Goal: Task Accomplishment & Management: Manage account settings

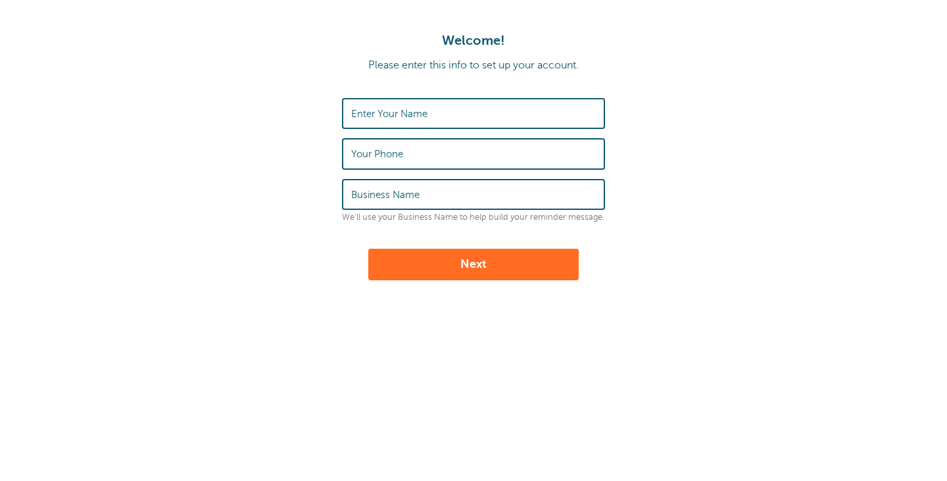
click at [481, 114] on input "Enter Your Name" at bounding box center [473, 113] width 245 height 28
type input "agrej"
click at [470, 146] on input "Your Phone" at bounding box center [473, 153] width 245 height 28
type input "4073126823"
click at [447, 190] on input "Business Name" at bounding box center [473, 194] width 245 height 28
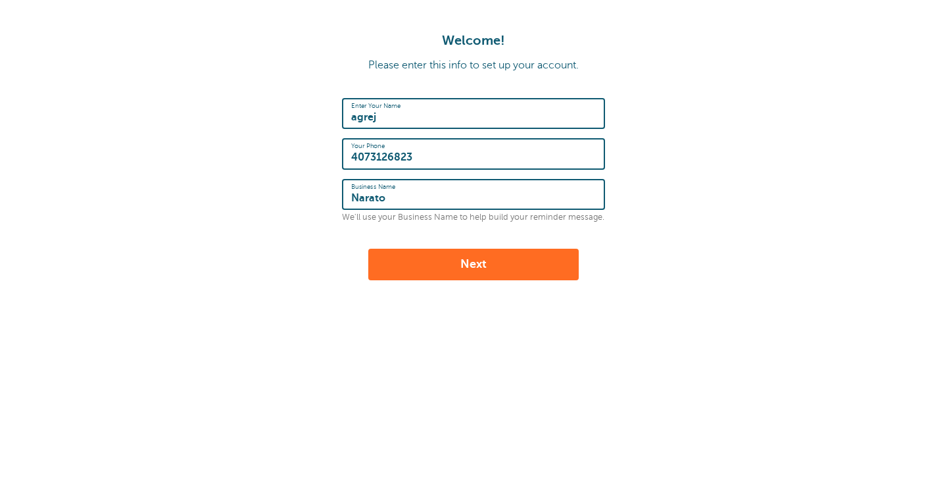
type input "Narato"
click at [472, 255] on button "Next" at bounding box center [473, 265] width 210 height 32
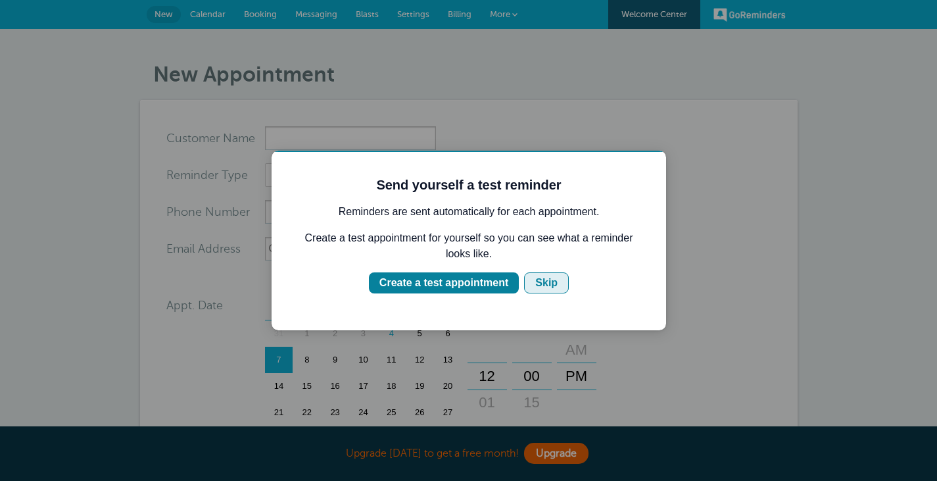
click at [535, 276] on div "Skip" at bounding box center [546, 283] width 22 height 16
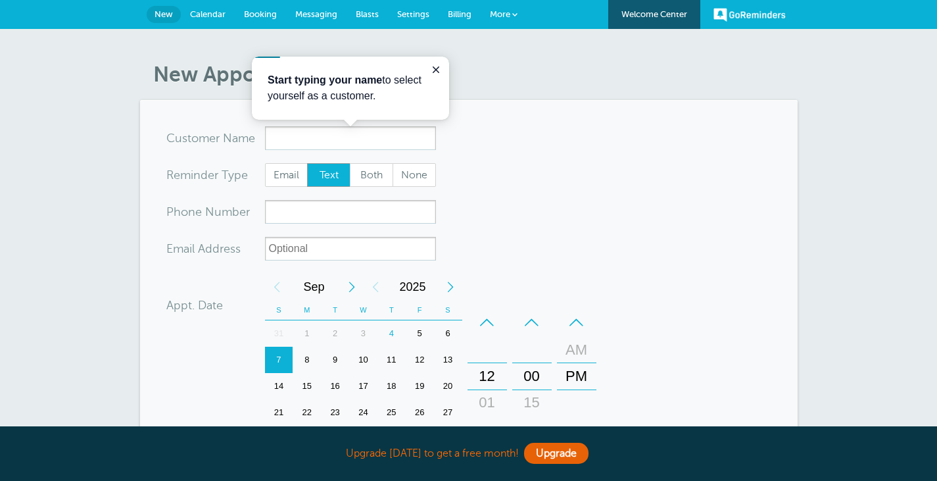
click at [209, 16] on span "Calendar" at bounding box center [208, 14] width 36 height 10
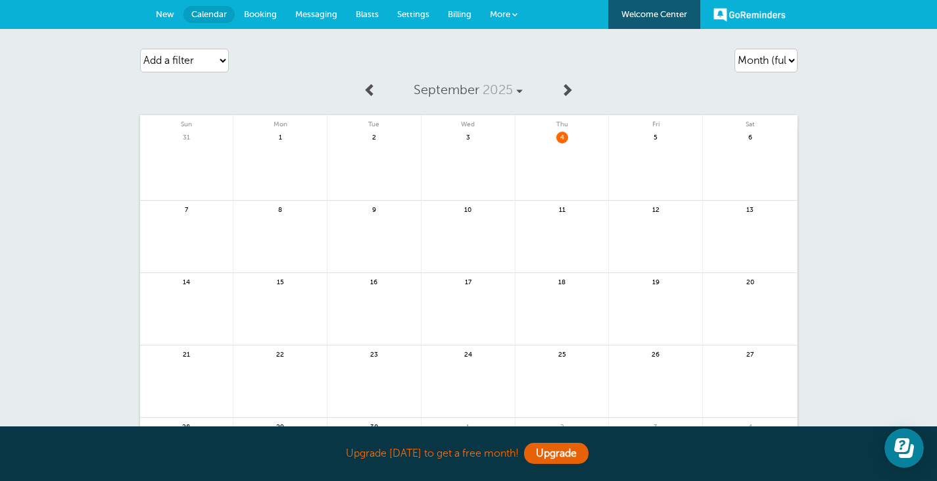
click at [407, 11] on span "Settings" at bounding box center [413, 14] width 32 height 10
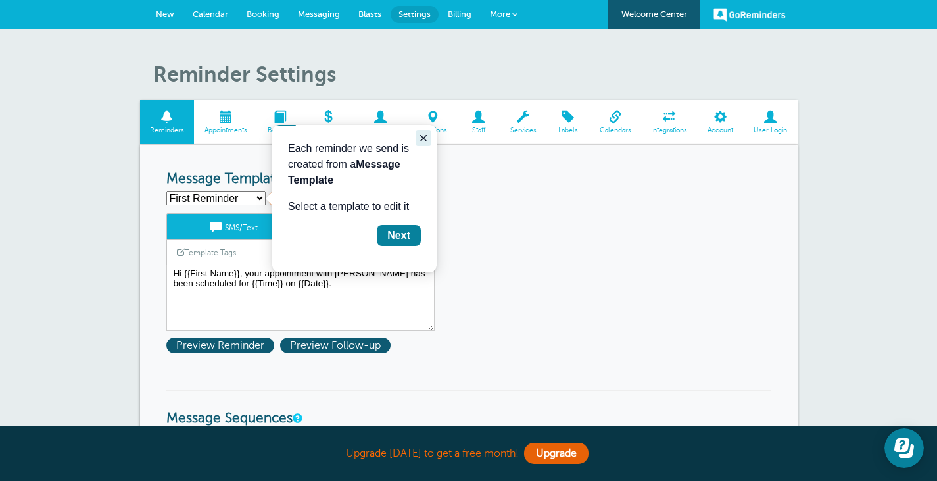
click at [423, 139] on icon "Close guide" at bounding box center [423, 138] width 7 height 7
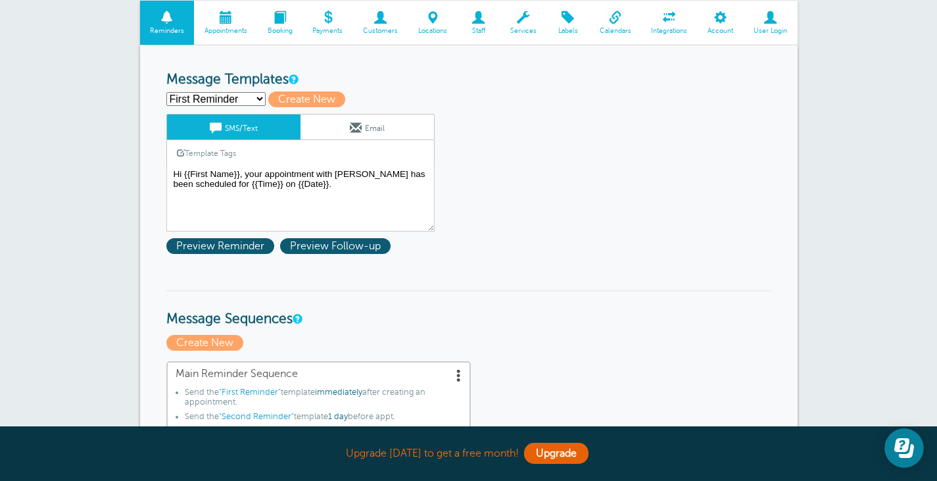
scroll to position [90, 0]
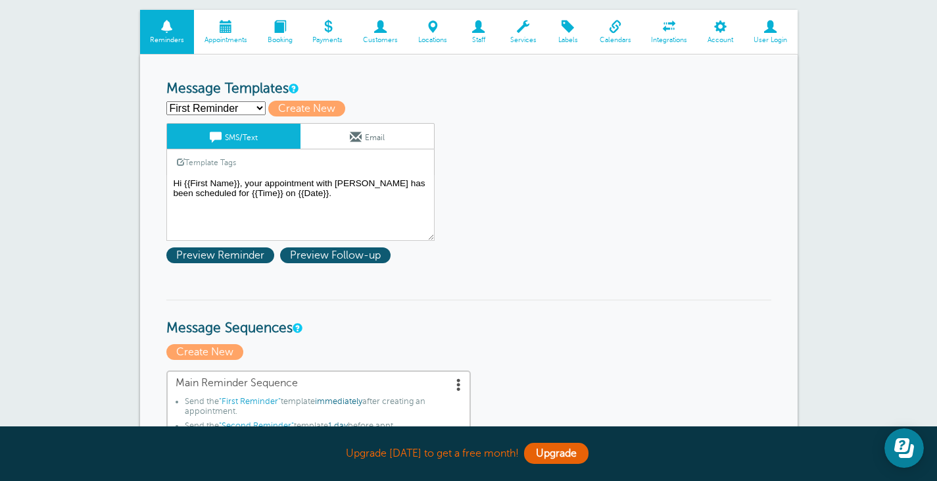
click at [324, 26] on span at bounding box center [328, 26] width 51 height 12
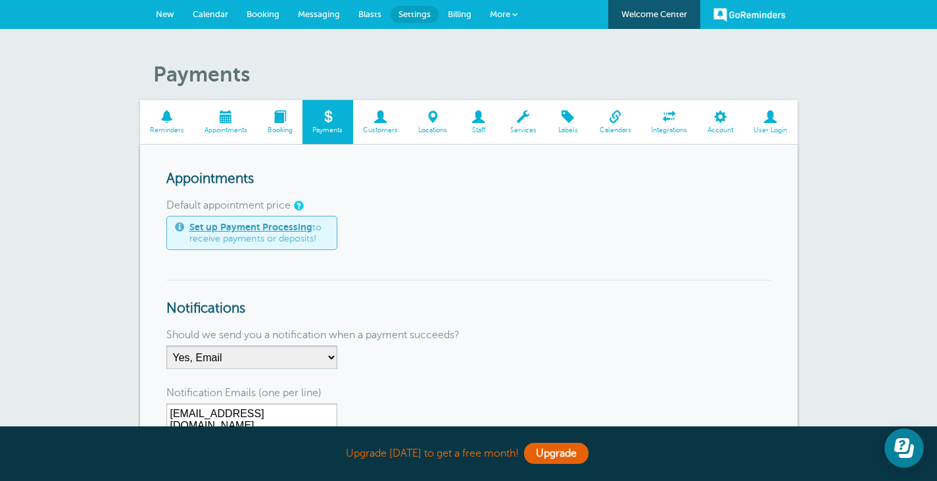
click at [168, 132] on span "Reminders" at bounding box center [167, 130] width 41 height 8
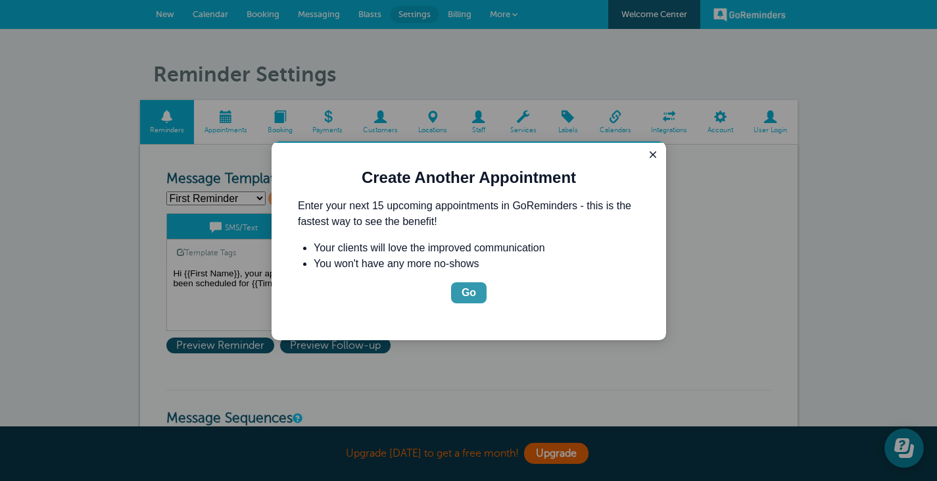
click at [472, 293] on div "Go" at bounding box center [469, 293] width 14 height 16
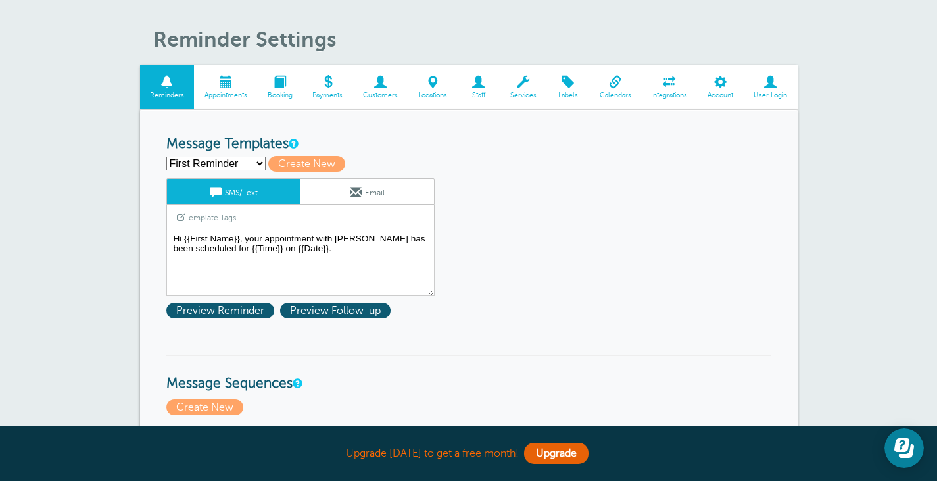
scroll to position [72, 0]
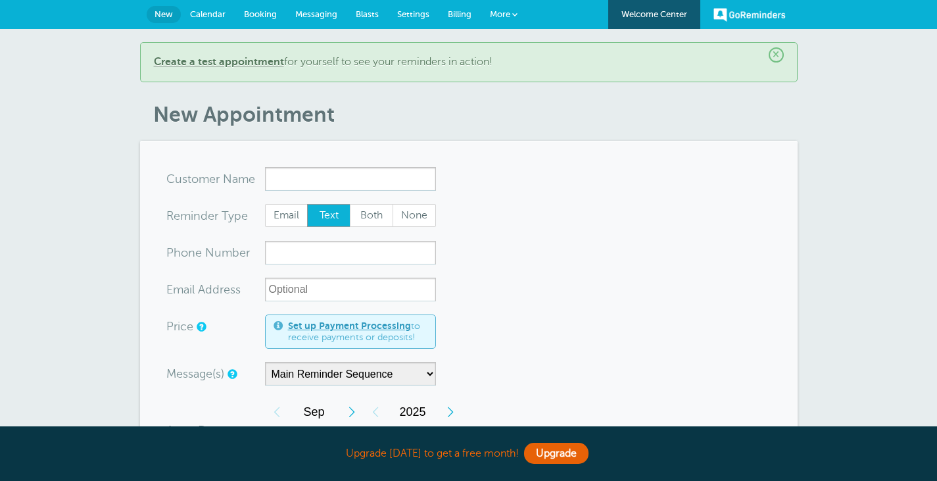
click at [422, 11] on span "Settings" at bounding box center [413, 14] width 32 height 10
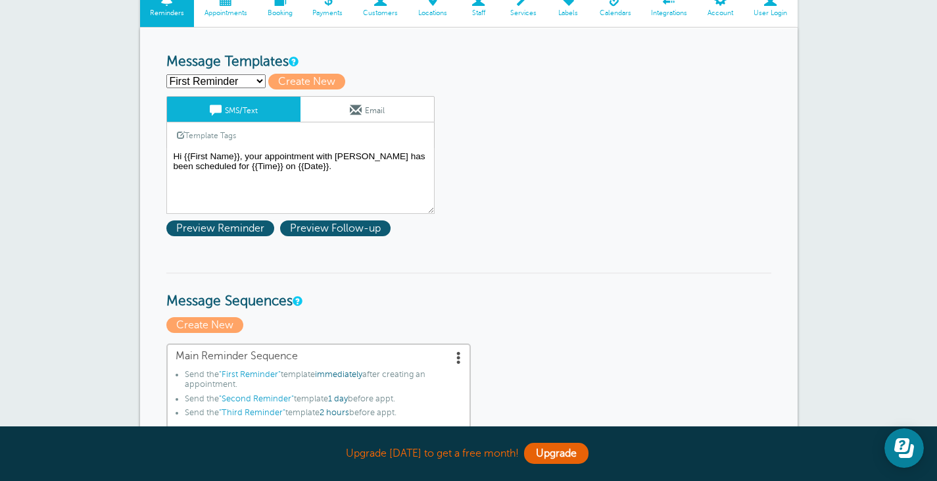
scroll to position [134, 0]
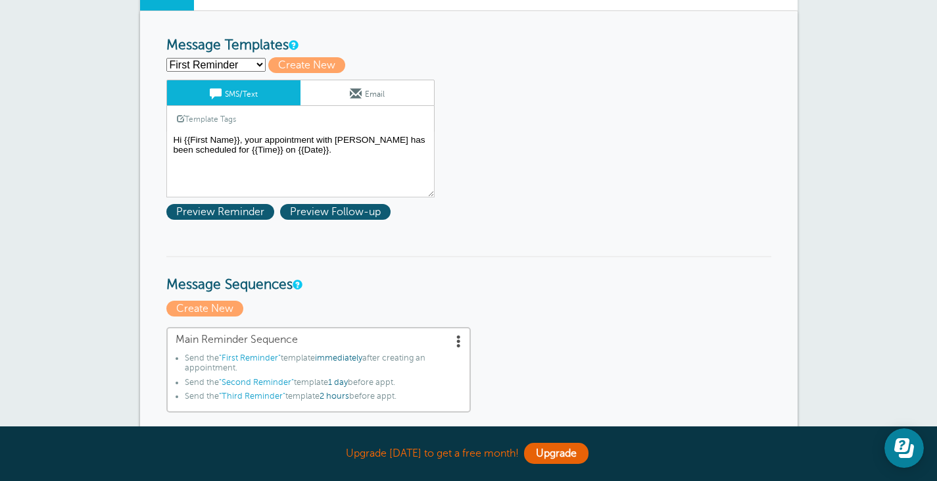
click at [247, 61] on select "First Reminder Second Reminder Third Reminder Create new..." at bounding box center [215, 65] width 99 height 14
click at [426, 58] on div "First Reminder Second Reminder Third Reminder Create new... Create New" at bounding box center [468, 65] width 605 height 16
click at [385, 88] on link "Email" at bounding box center [368, 92] width 134 height 25
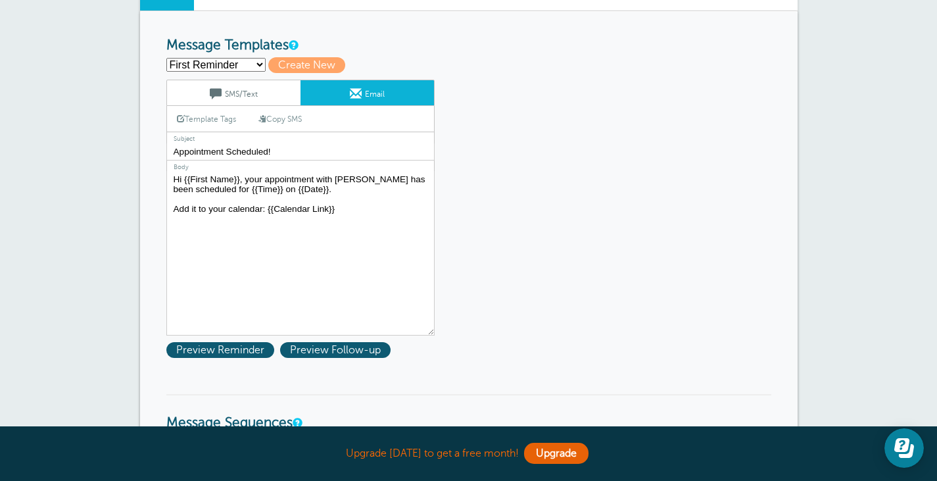
click at [266, 90] on link "SMS/Text" at bounding box center [234, 92] width 134 height 25
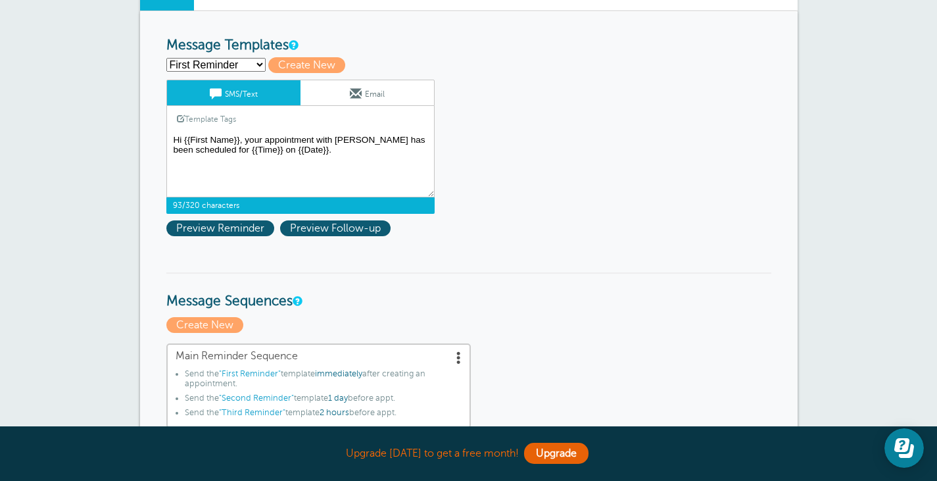
click at [360, 141] on textarea "Hi {{First Name}}, your appointment with Narato has been scheduled for {{Time}}…" at bounding box center [300, 165] width 268 height 66
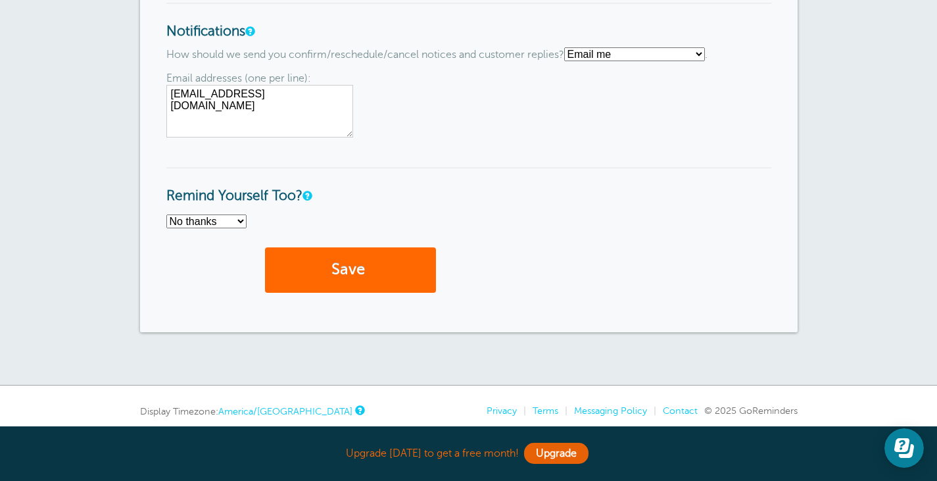
scroll to position [1039, 0]
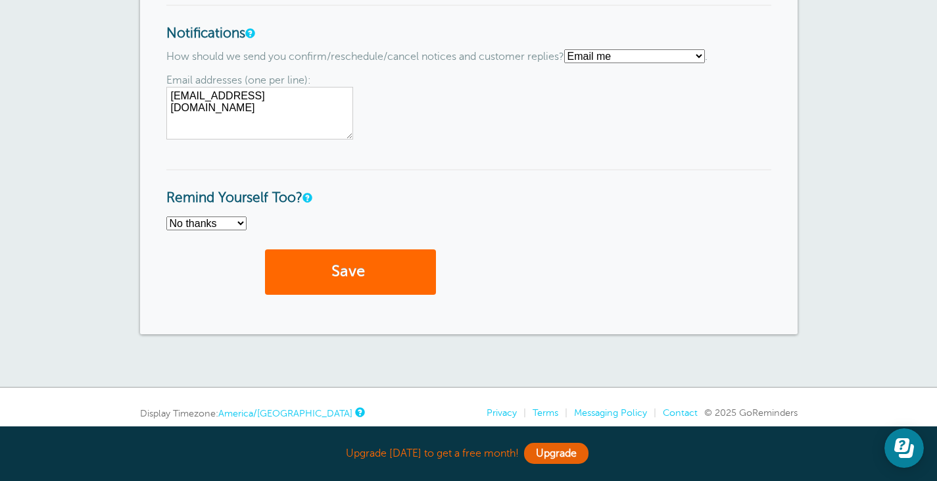
click at [619, 53] on select "Text me Email me Don't send me notifications" at bounding box center [634, 56] width 141 height 14
select select "5"
click at [570, 63] on select "Text me Email me Don't send me notifications" at bounding box center [634, 56] width 141 height 14
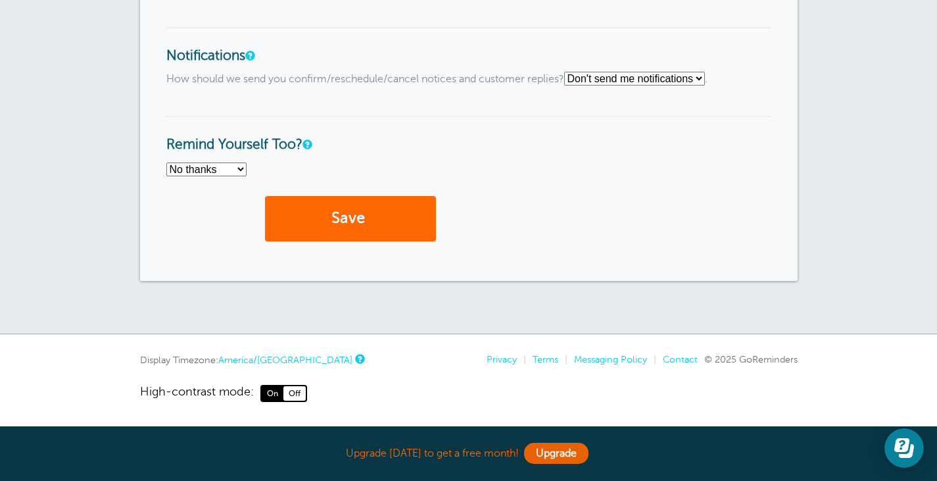
scroll to position [1016, 0]
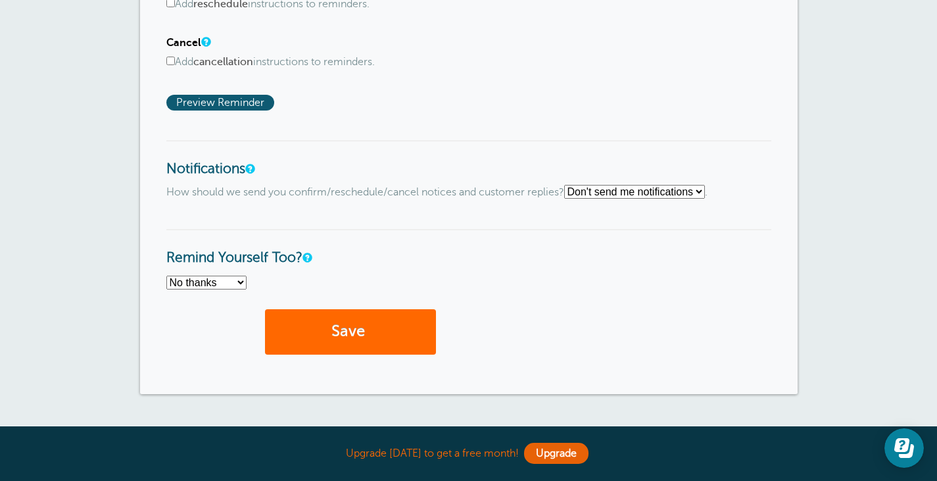
scroll to position [864, 0]
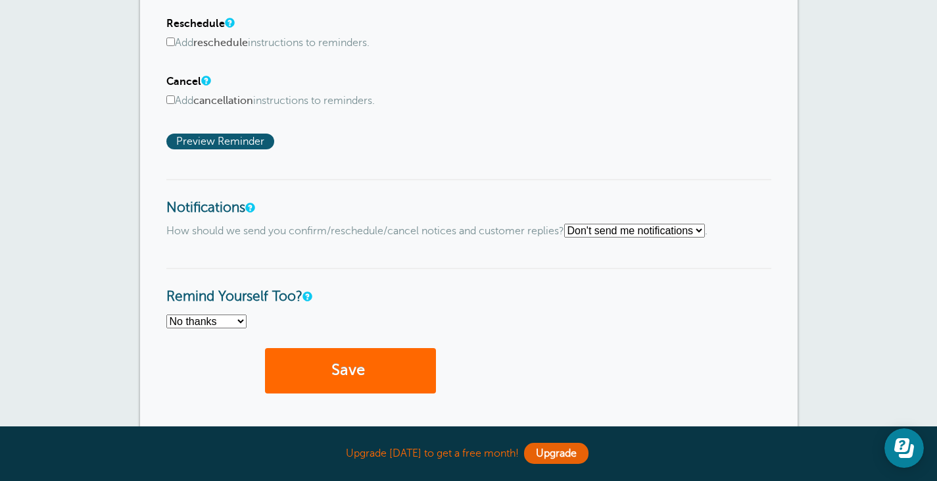
click at [224, 316] on select "No thanks Yes, text me Yes, email me" at bounding box center [206, 321] width 80 height 14
click at [406, 281] on h3 "Remind Yourself Too?" at bounding box center [468, 286] width 605 height 37
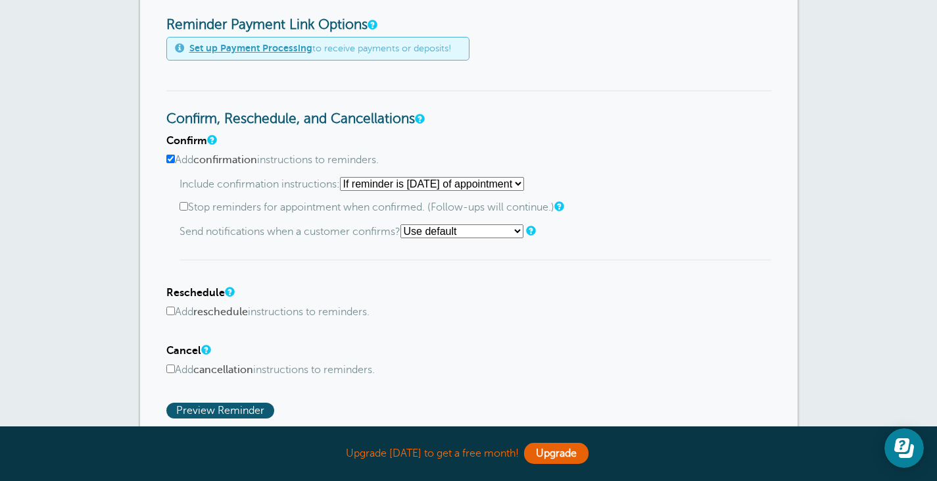
scroll to position [594, 0]
click at [398, 187] on select "Starting with first reminder If reminder is within 1 day of appointment If remi…" at bounding box center [432, 185] width 184 height 14
click at [426, 157] on label "Add confirmation instructions to reminders." at bounding box center [468, 161] width 605 height 12
click at [175, 157] on input "Add confirmation instructions to reminders." at bounding box center [170, 160] width 9 height 9
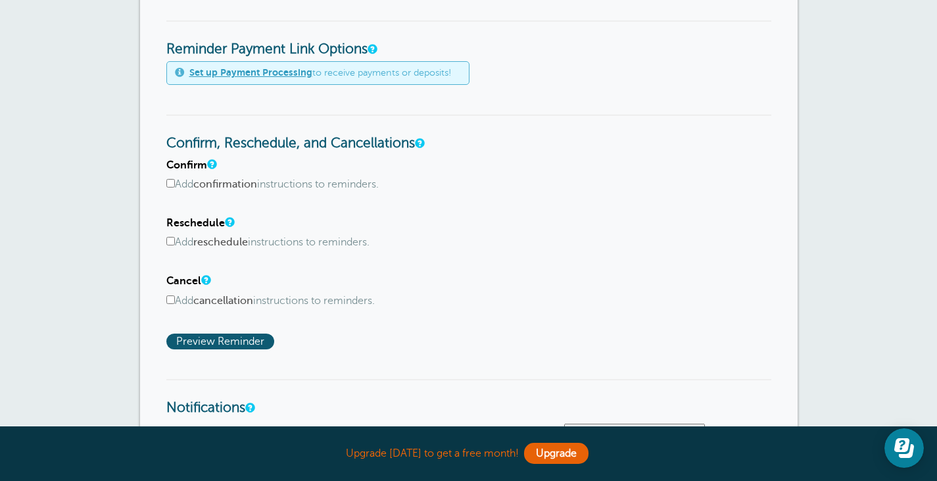
scroll to position [568, 0]
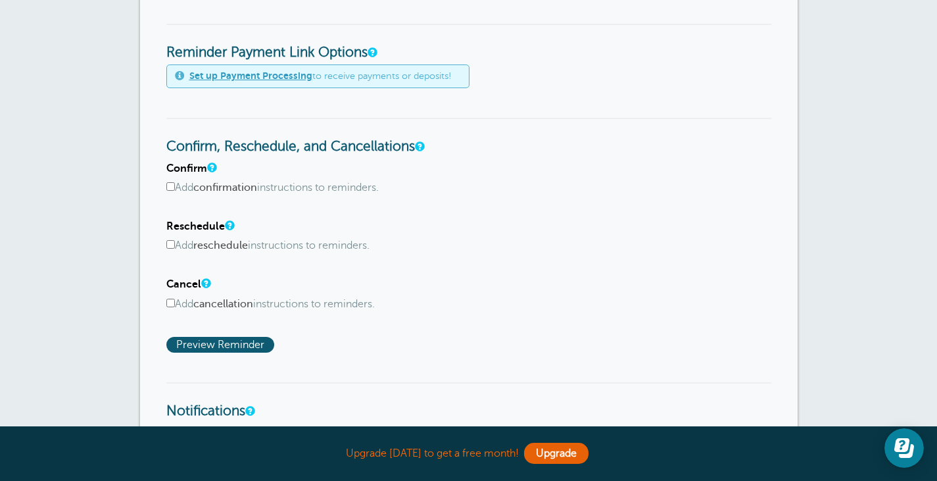
click at [306, 188] on label "Add confirmation instructions to reminders." at bounding box center [468, 188] width 605 height 12
click at [175, 188] on input "Add confirmation instructions to reminders." at bounding box center [170, 186] width 9 height 9
checkbox input "true"
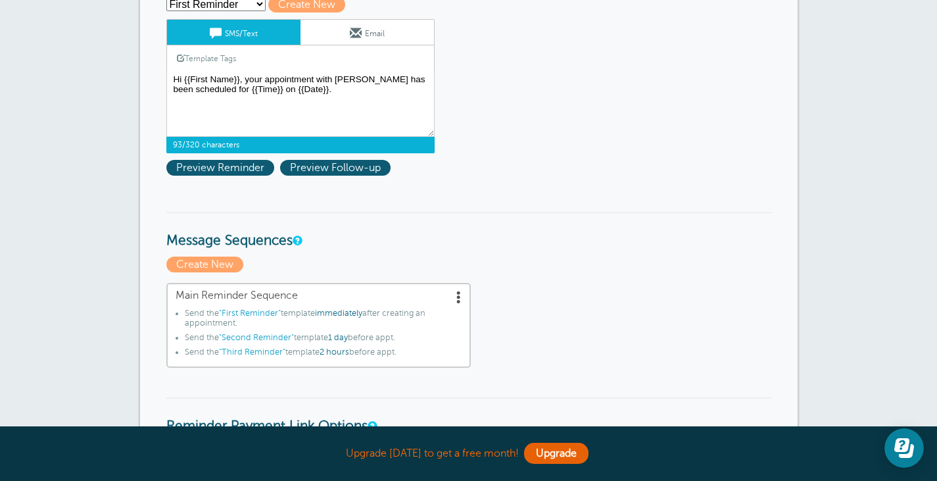
scroll to position [193, 0]
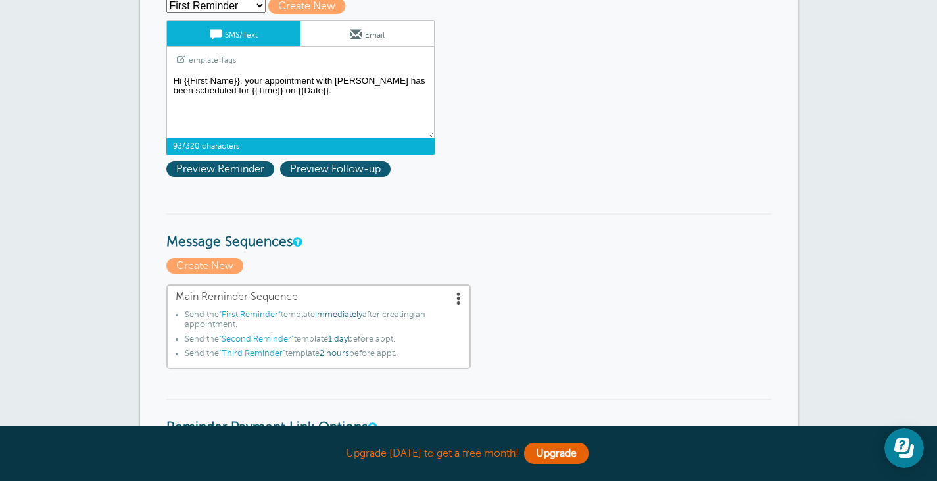
click at [304, 95] on textarea "Hi {{First Name}}, your appointment with Narato has been scheduled for {{Time}}…" at bounding box center [300, 105] width 268 height 66
click at [326, 95] on textarea "Hi {{First Name}}, your appointment with Narato has been scheduled for {{Time}}…" at bounding box center [300, 105] width 268 height 66
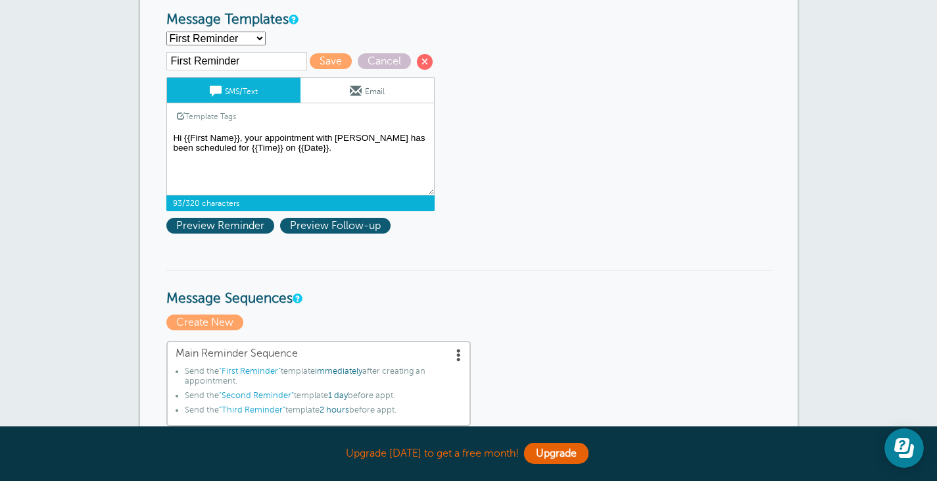
scroll to position [120, 0]
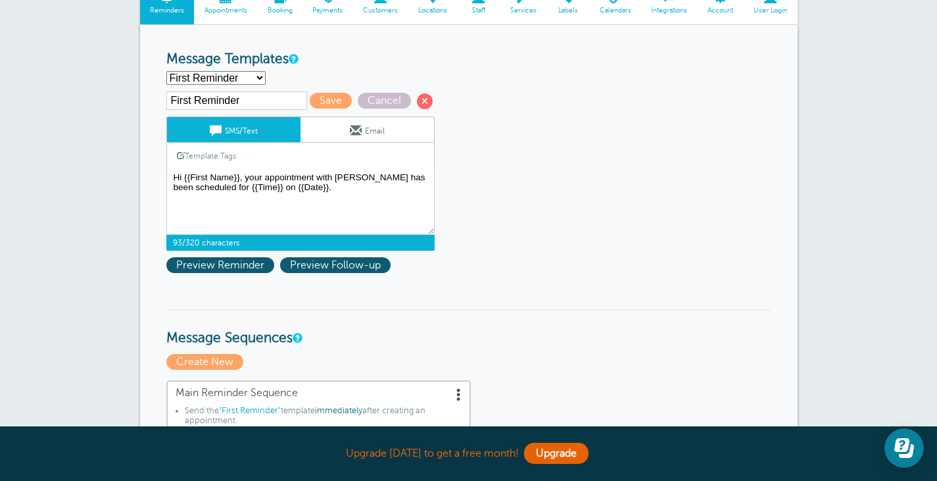
click at [247, 99] on input "First Reminder" at bounding box center [236, 100] width 141 height 18
click at [334, 183] on textarea "Hi {{First Name}}, your appointment with Narato has been scheduled for {{Time}}…" at bounding box center [300, 202] width 268 height 66
type textarea "Hi {{First Name}}, your appointment with Narato has been scheduled for {{Time}}…"
click at [330, 105] on span "Save" at bounding box center [331, 101] width 42 height 16
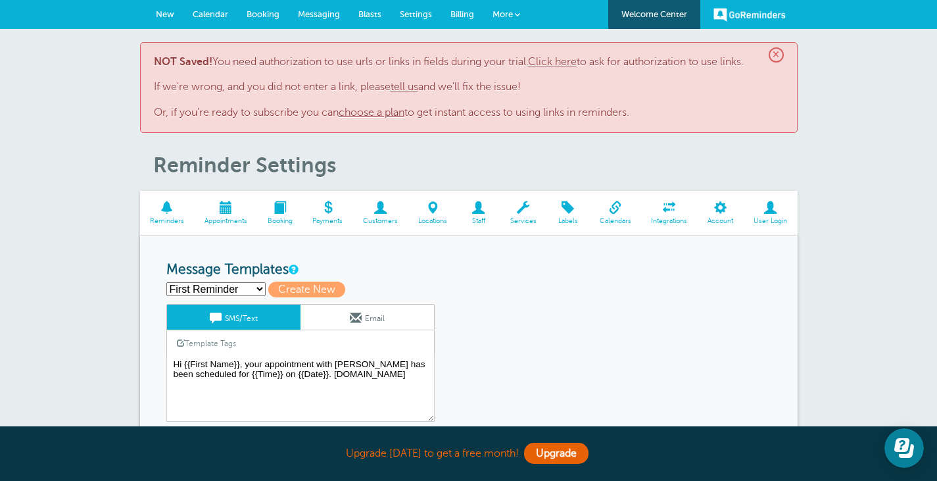
drag, startPoint x: 258, startPoint y: 55, endPoint x: 459, endPoint y: 55, distance: 201.3
click at [459, 55] on div "× NOT Saved! You need authorization to use urls or links in fields during your …" at bounding box center [469, 87] width 658 height 91
click at [499, 81] on p "NOT Saved! You need authorization to use urls or links in fields during your tr…" at bounding box center [469, 87] width 630 height 63
drag, startPoint x: 383, startPoint y: 57, endPoint x: 489, endPoint y: 57, distance: 106.5
click at [398, 57] on p "NOT Saved! You need authorization to use urls or links in fields during your tr…" at bounding box center [469, 87] width 630 height 63
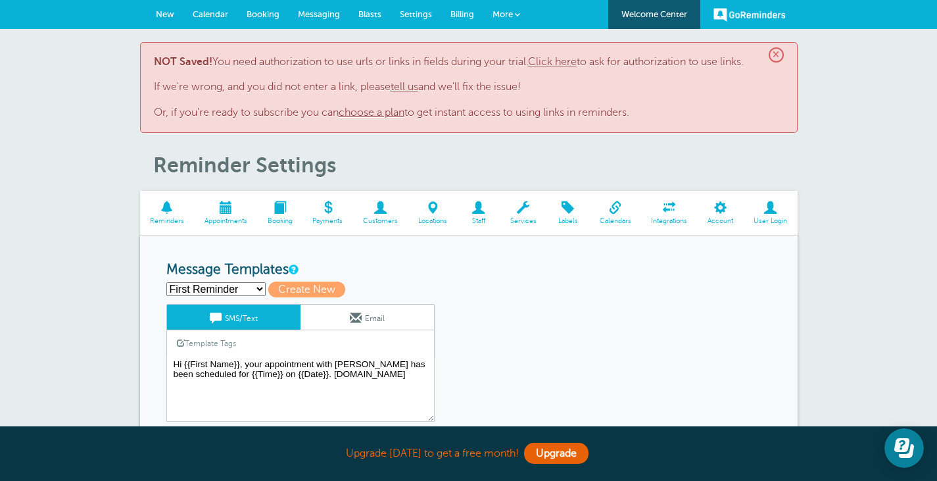
click at [514, 81] on p "NOT Saved! You need authorization to use urls or links in fields during your tr…" at bounding box center [469, 87] width 630 height 63
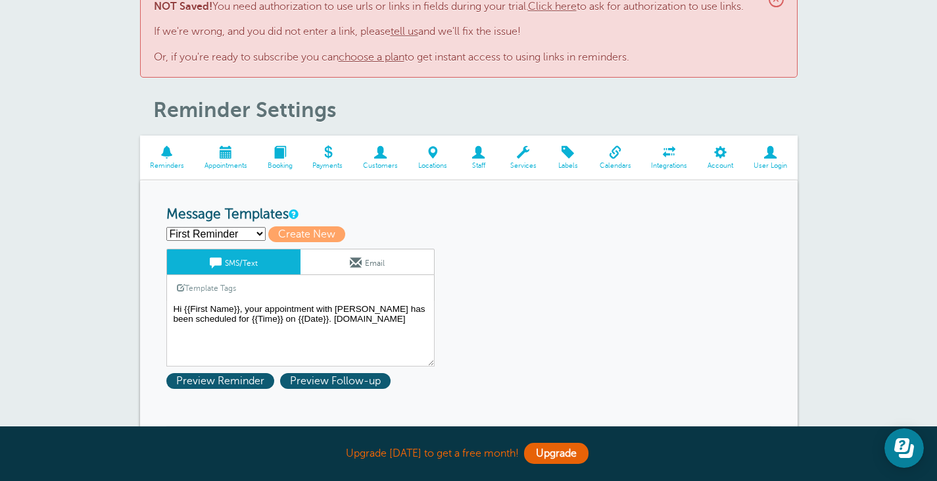
scroll to position [61, 0]
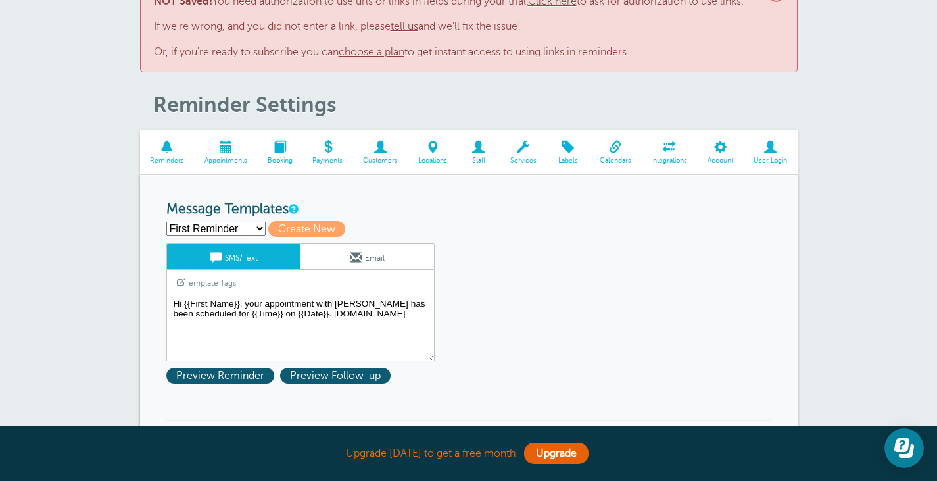
click at [335, 313] on textarea "Hi {{First Name}}, your appointment with Narato has been scheduled for {{Time}}…" at bounding box center [300, 328] width 268 height 66
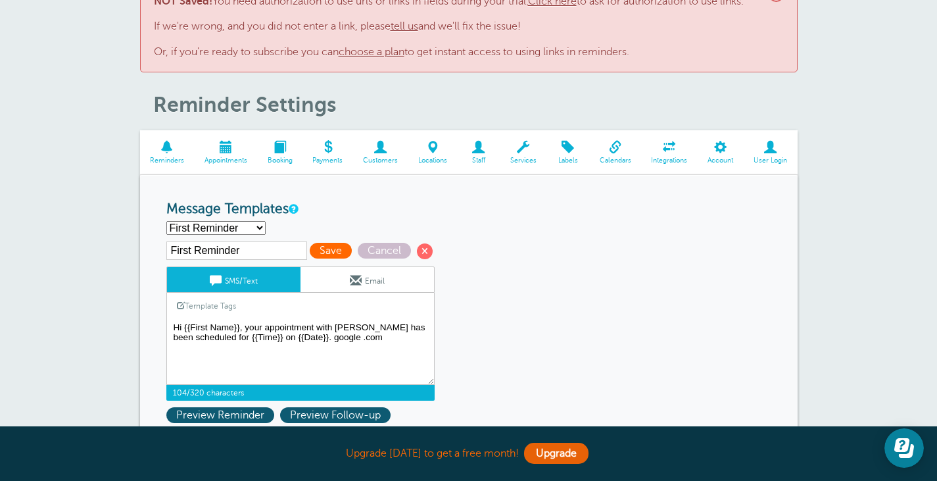
type textarea "Hi {{First Name}}, your appointment with [PERSON_NAME] has been scheduled for {…"
click at [334, 249] on span "Save" at bounding box center [331, 251] width 42 height 16
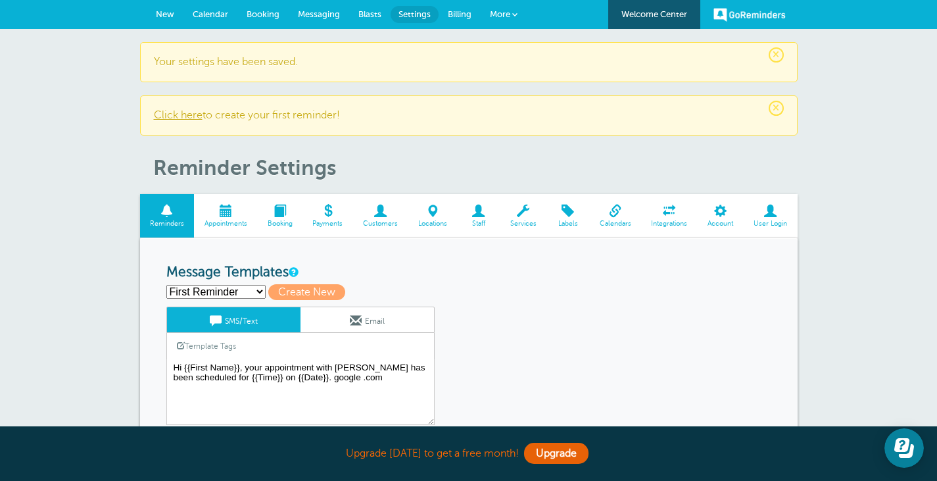
click at [174, 11] on span "New" at bounding box center [165, 14] width 18 height 10
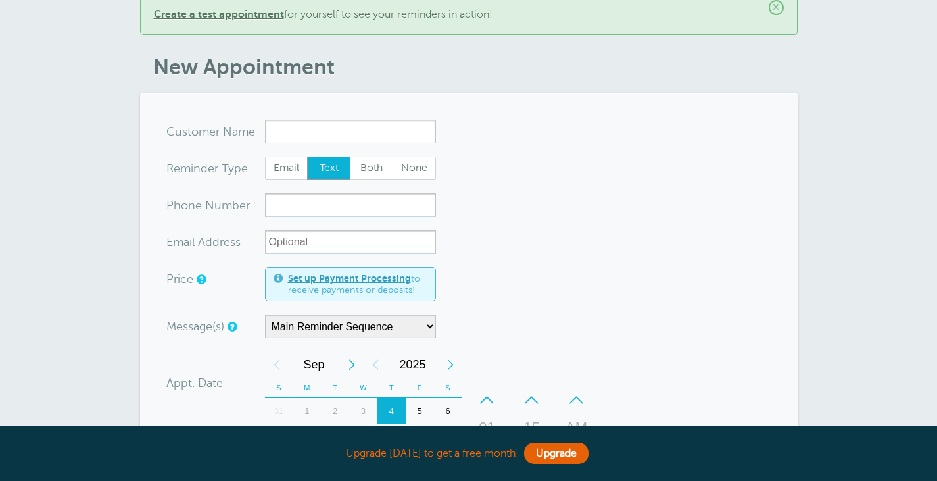
scroll to position [78, 0]
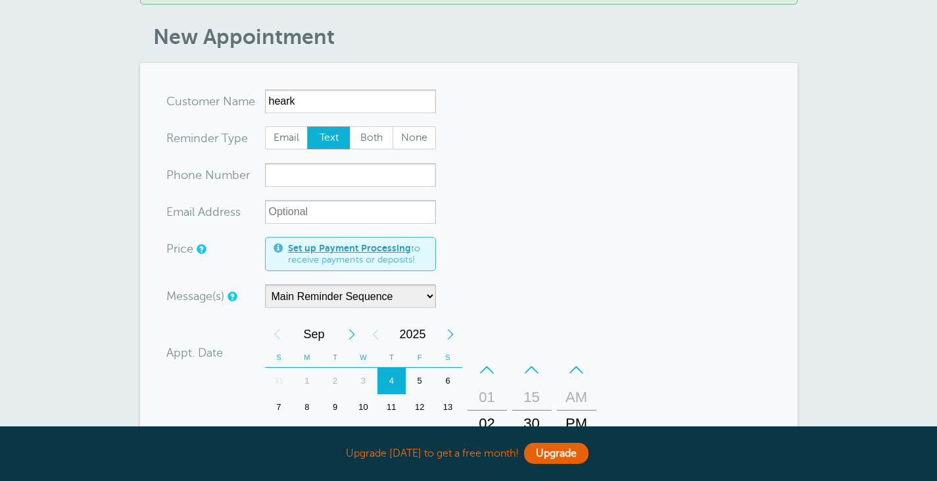
type input "heark"
click at [338, 168] on input "xxx-no-autofill" at bounding box center [350, 175] width 171 height 24
type input "+212699"
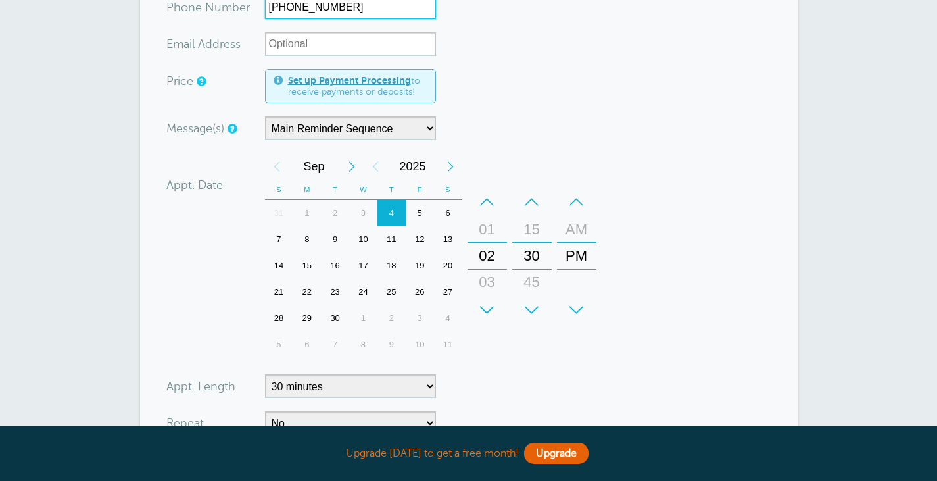
scroll to position [265, 0]
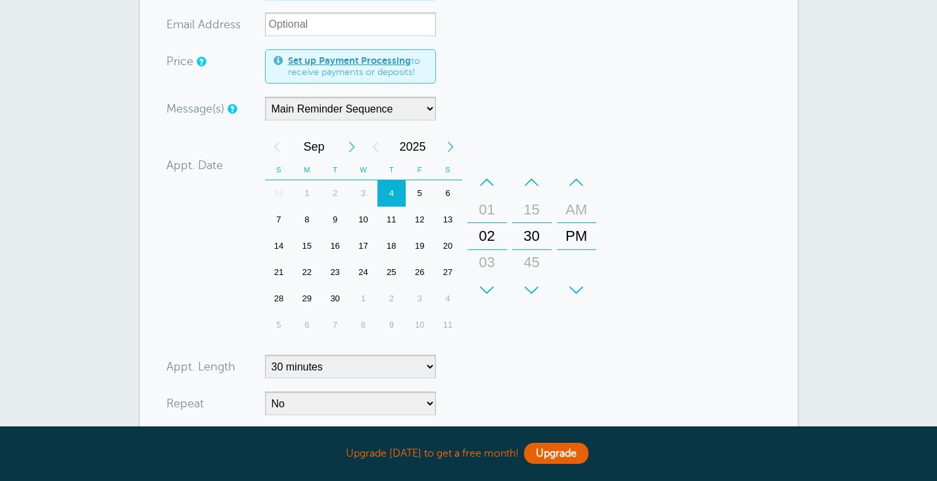
click at [412, 216] on div "12" at bounding box center [420, 220] width 28 height 26
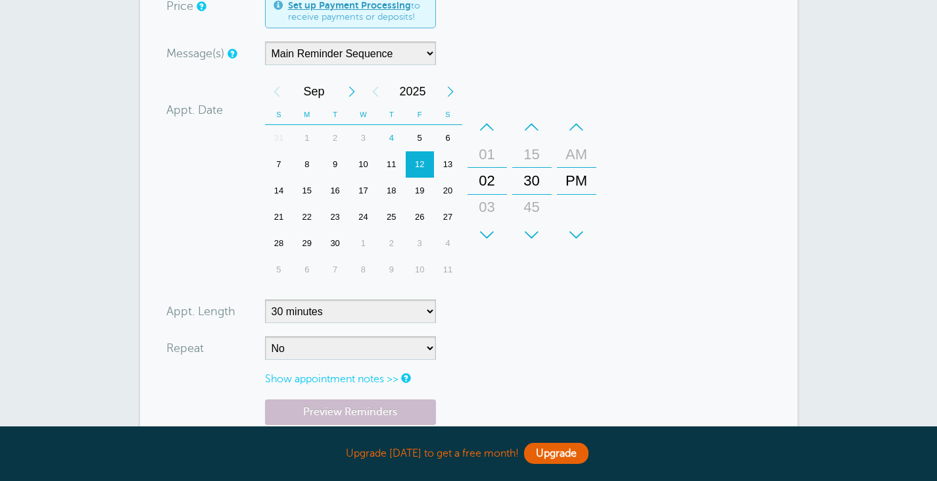
scroll to position [485, 0]
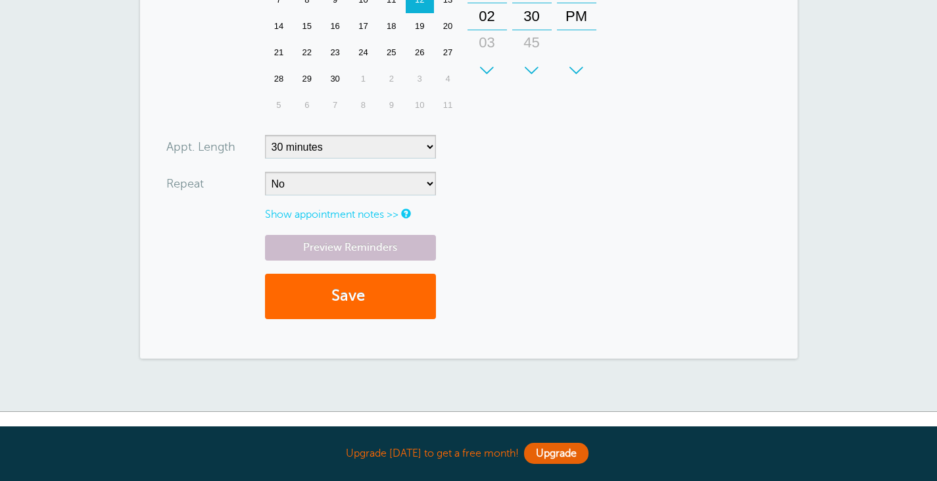
type input "+17077725714"
click at [362, 144] on select "5 minutes 10 minutes 15 minutes 20 minutes 25 minutes 30 minutes 35 minutes 40 …" at bounding box center [350, 147] width 171 height 24
select select "5"
click at [265, 135] on select "5 minutes 10 minutes 15 minutes 20 minutes 25 minutes 30 minutes 35 minutes 40 …" at bounding box center [350, 147] width 171 height 24
click at [493, 168] on form "You are creating a new customer. To use an existing customer select one from th…" at bounding box center [468, 7] width 605 height 650
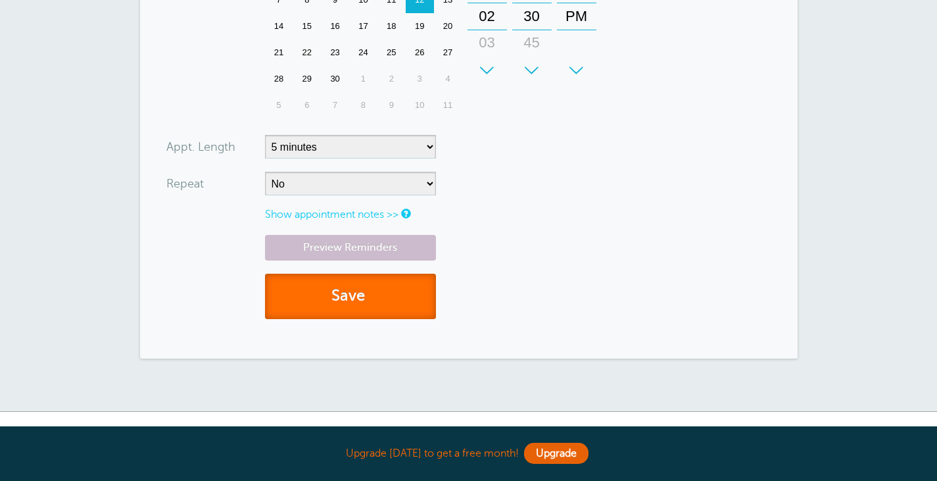
click at [408, 285] on button "Save" at bounding box center [350, 296] width 171 height 45
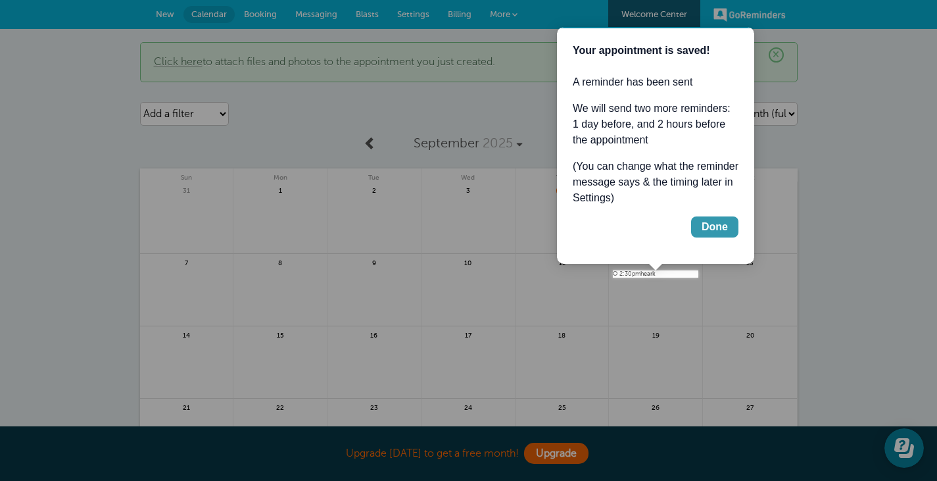
click at [716, 231] on div "Done" at bounding box center [715, 227] width 26 height 16
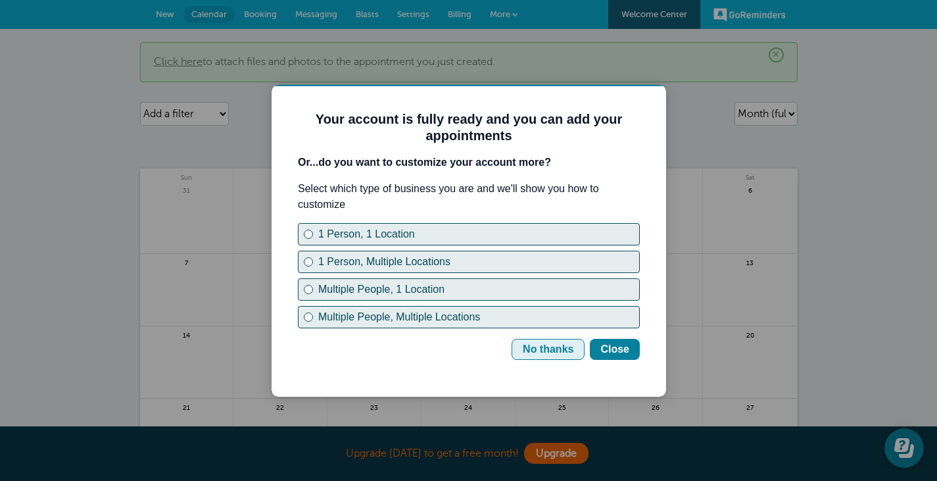
click at [560, 343] on div "No thanks" at bounding box center [548, 349] width 51 height 16
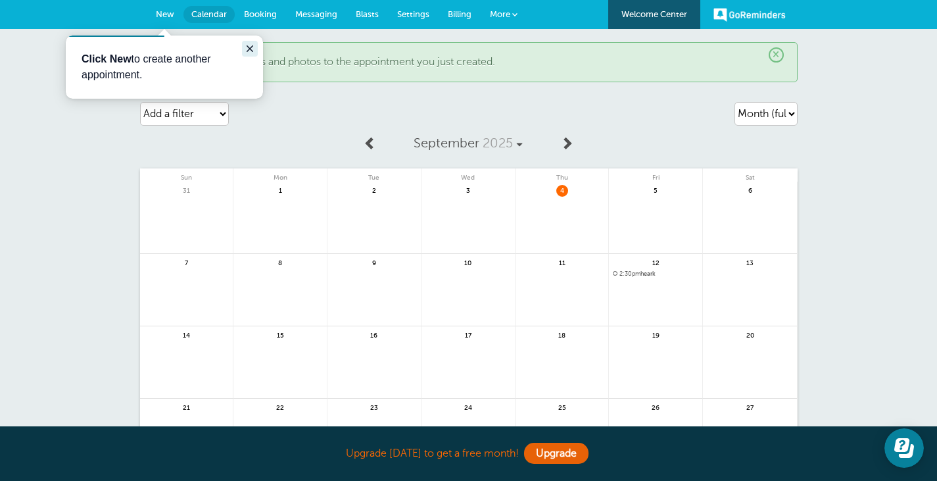
click at [247, 45] on icon "Close guide" at bounding box center [250, 48] width 11 height 11
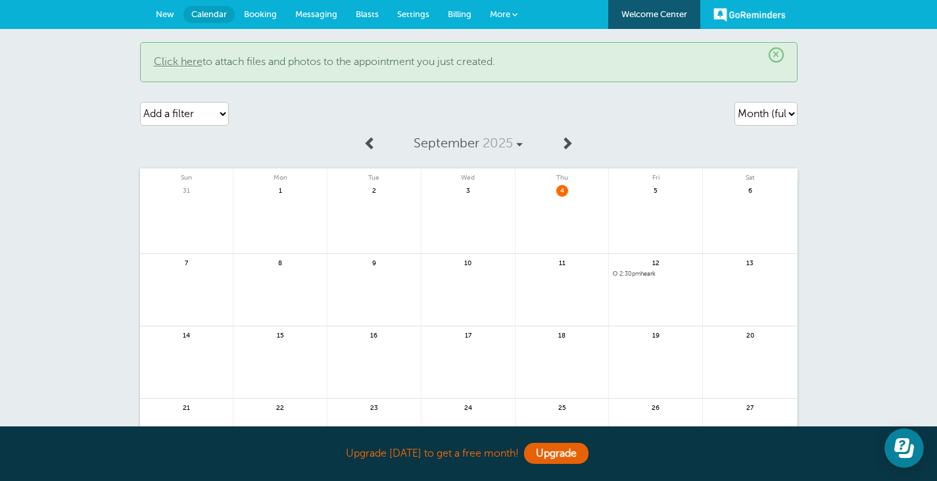
click at [263, 9] on link "Booking" at bounding box center [260, 14] width 51 height 29
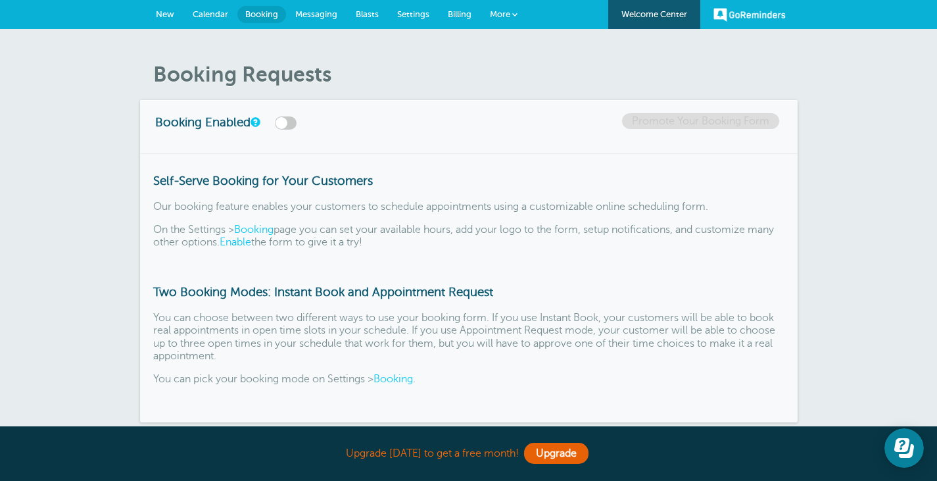
click at [210, 5] on link "Calendar" at bounding box center [210, 14] width 54 height 29
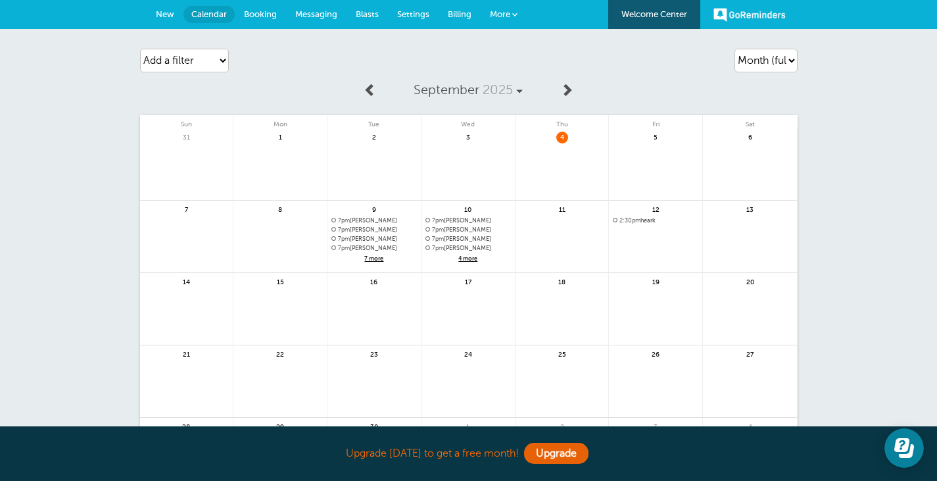
click at [458, 9] on link "Billing" at bounding box center [460, 14] width 42 height 29
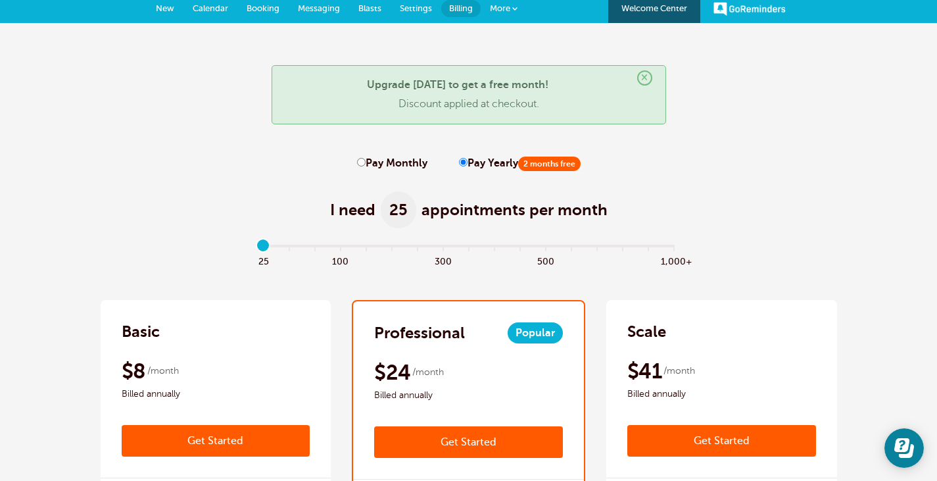
click at [379, 164] on label "Pay Monthly" at bounding box center [392, 163] width 70 height 12
click at [366, 164] on input "Pay Monthly" at bounding box center [361, 162] width 9 height 9
radio input "true"
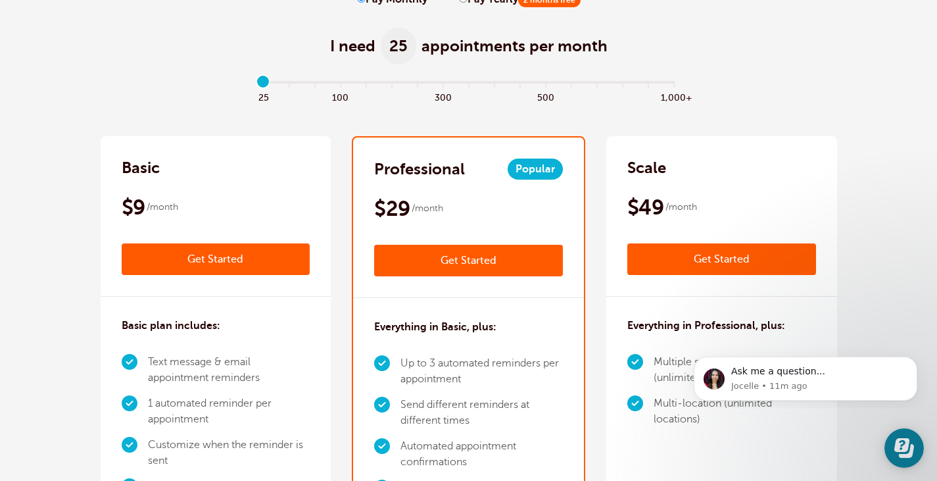
scroll to position [166, 0]
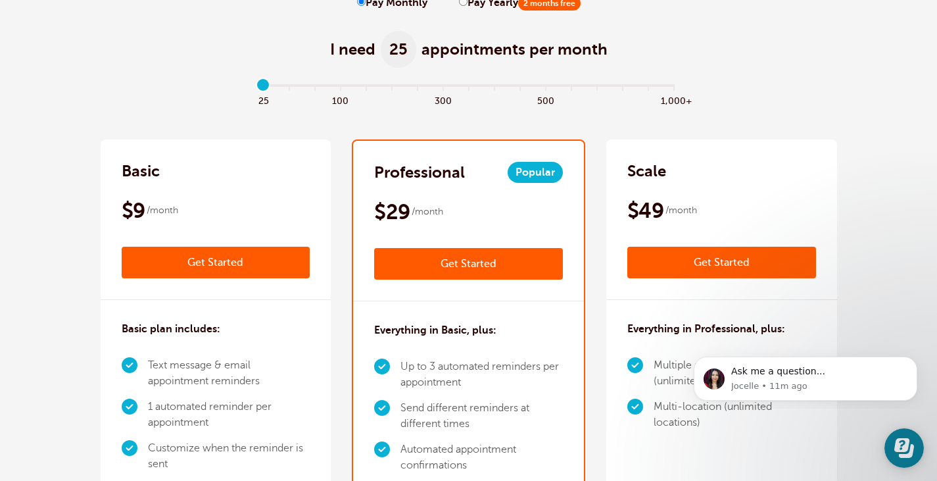
click at [396, 45] on span "25" at bounding box center [399, 49] width 36 height 37
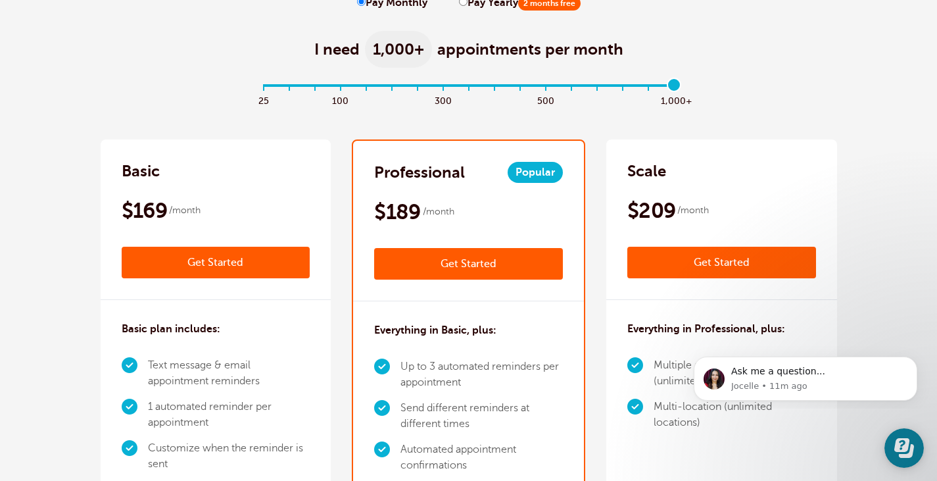
drag, startPoint x: 269, startPoint y: 86, endPoint x: 946, endPoint y: 105, distance: 677.7
type input "16"
click at [681, 89] on input "range" at bounding box center [469, 87] width 426 height 3
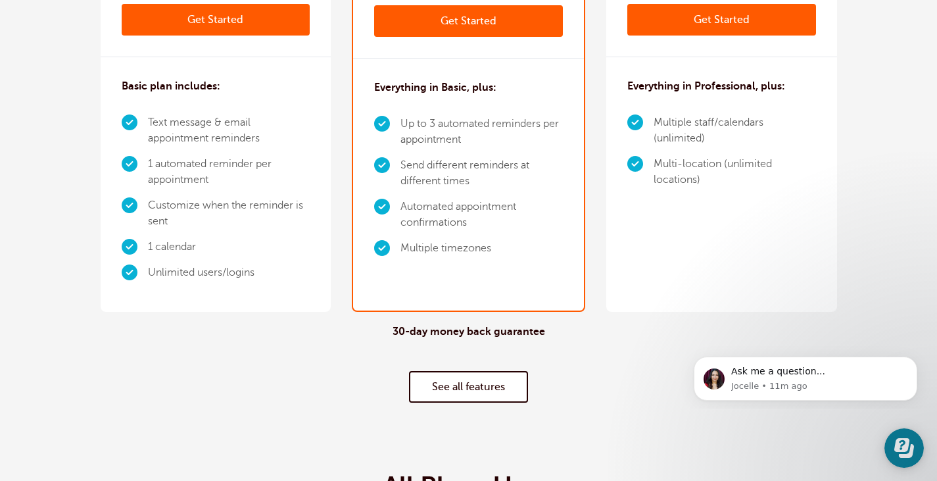
scroll to position [636, 0]
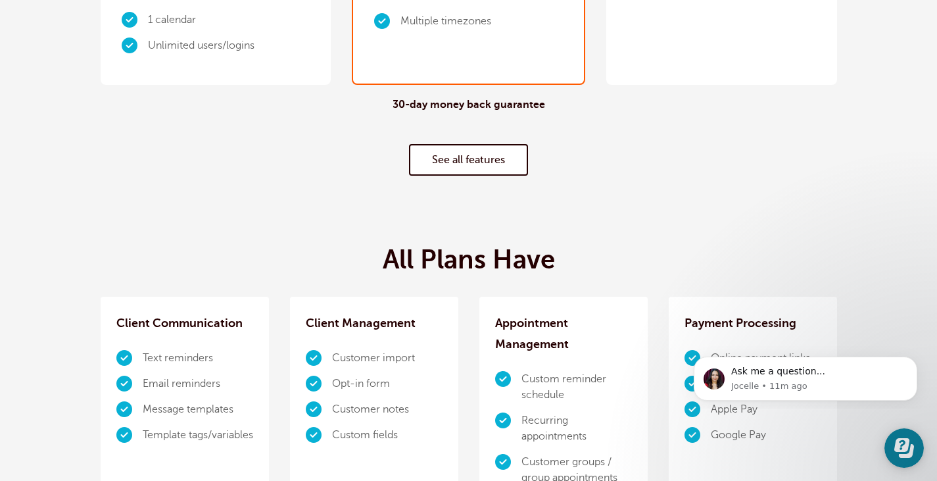
click at [479, 144] on link "See all features" at bounding box center [468, 160] width 119 height 32
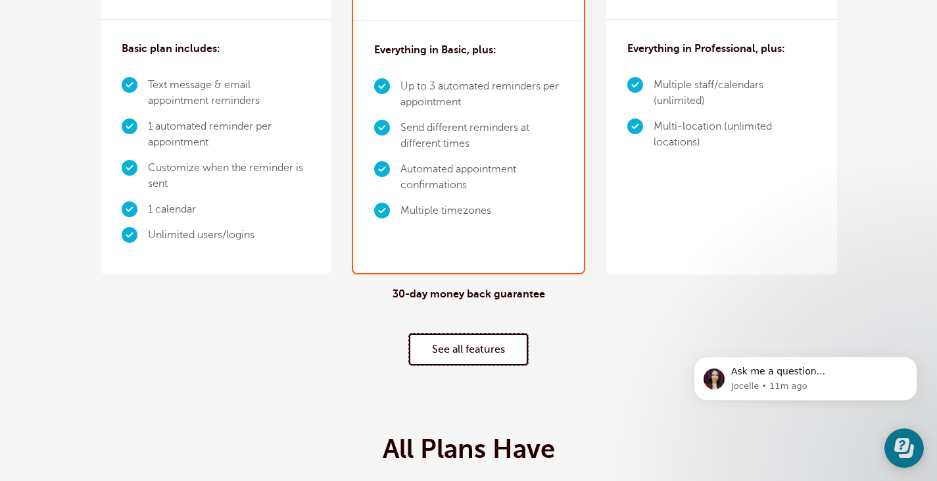
scroll to position [0, 0]
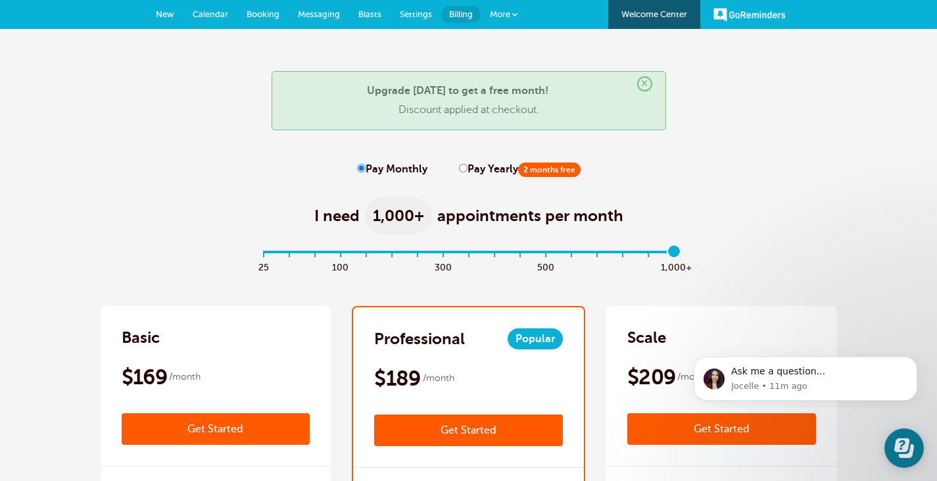
click at [205, 16] on span "Calendar" at bounding box center [211, 14] width 36 height 10
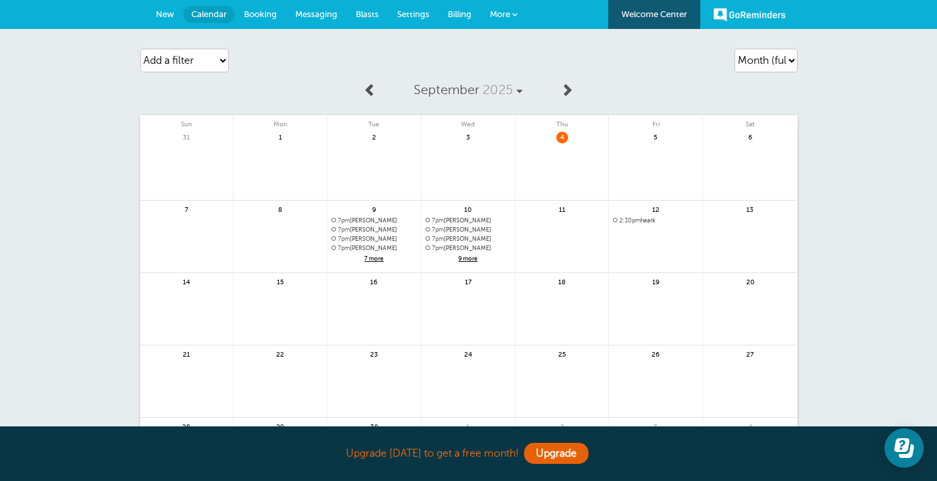
click at [453, 23] on link "Billing" at bounding box center [460, 14] width 42 height 29
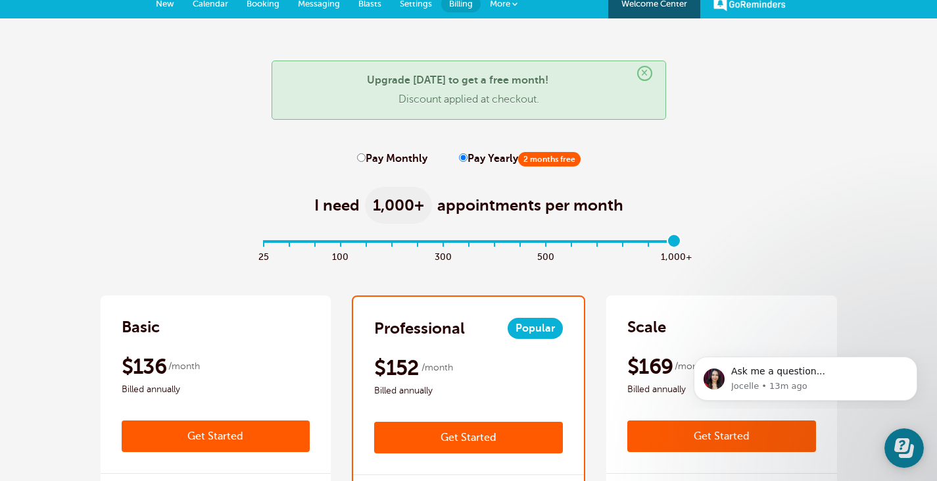
drag, startPoint x: 266, startPoint y: 240, endPoint x: 735, endPoint y: 241, distance: 469.6
type input "16"
click at [681, 242] on input "range" at bounding box center [469, 243] width 426 height 3
click at [829, 193] on div "I need 1,000+ appointments per month" at bounding box center [469, 198] width 737 height 64
click at [908, 445] on icon "Open Learn | Contact Us" at bounding box center [901, 445] width 15 height 14
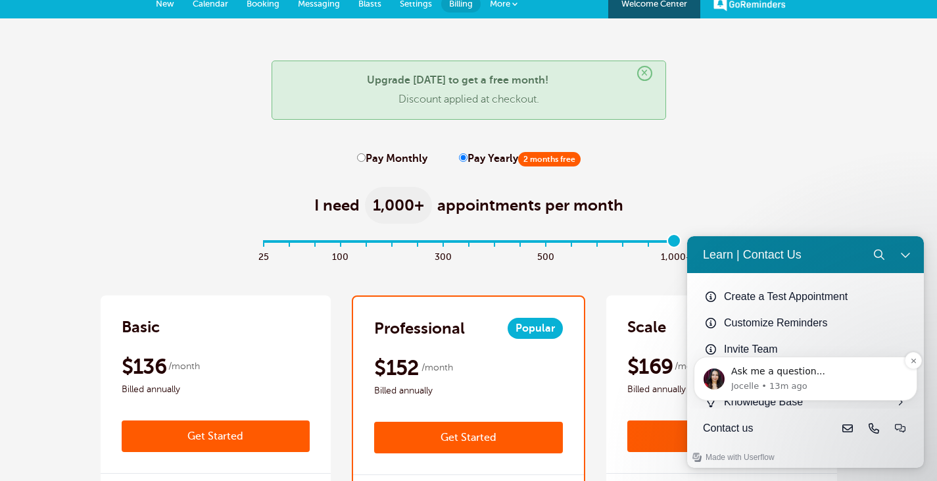
click at [879, 376] on div "Ask me a question..." at bounding box center [819, 371] width 176 height 13
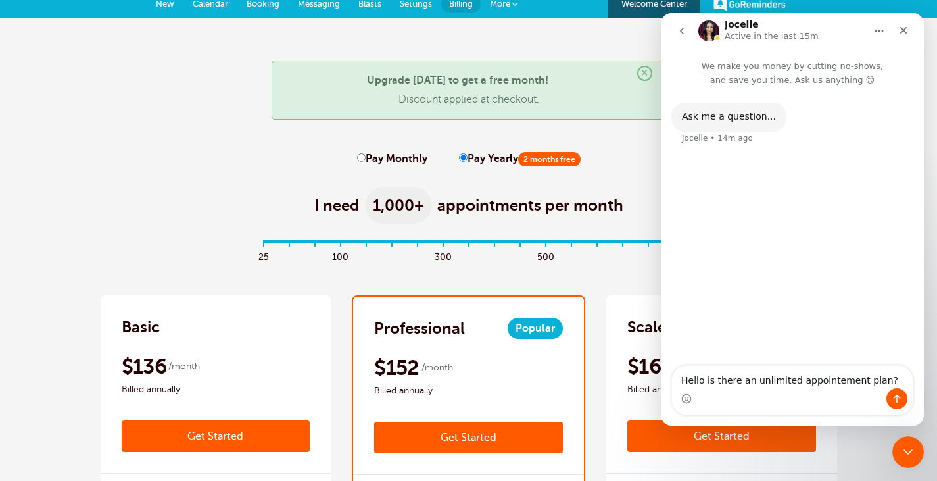
type textarea "Hello is there an unlimited appointments plan?"
